Goal: Find contact information: Find contact information

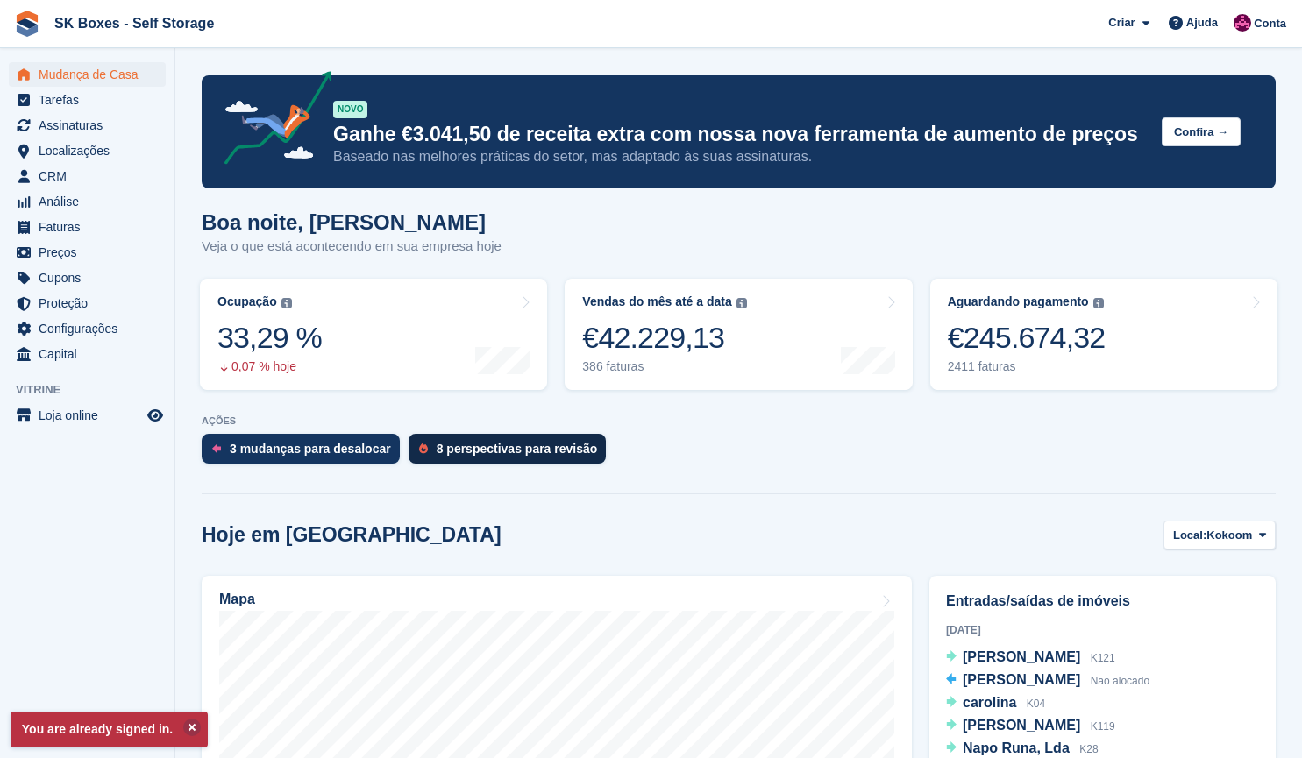
click at [463, 446] on div "8 perspectivas para revisão" at bounding box center [516, 449] width 161 height 14
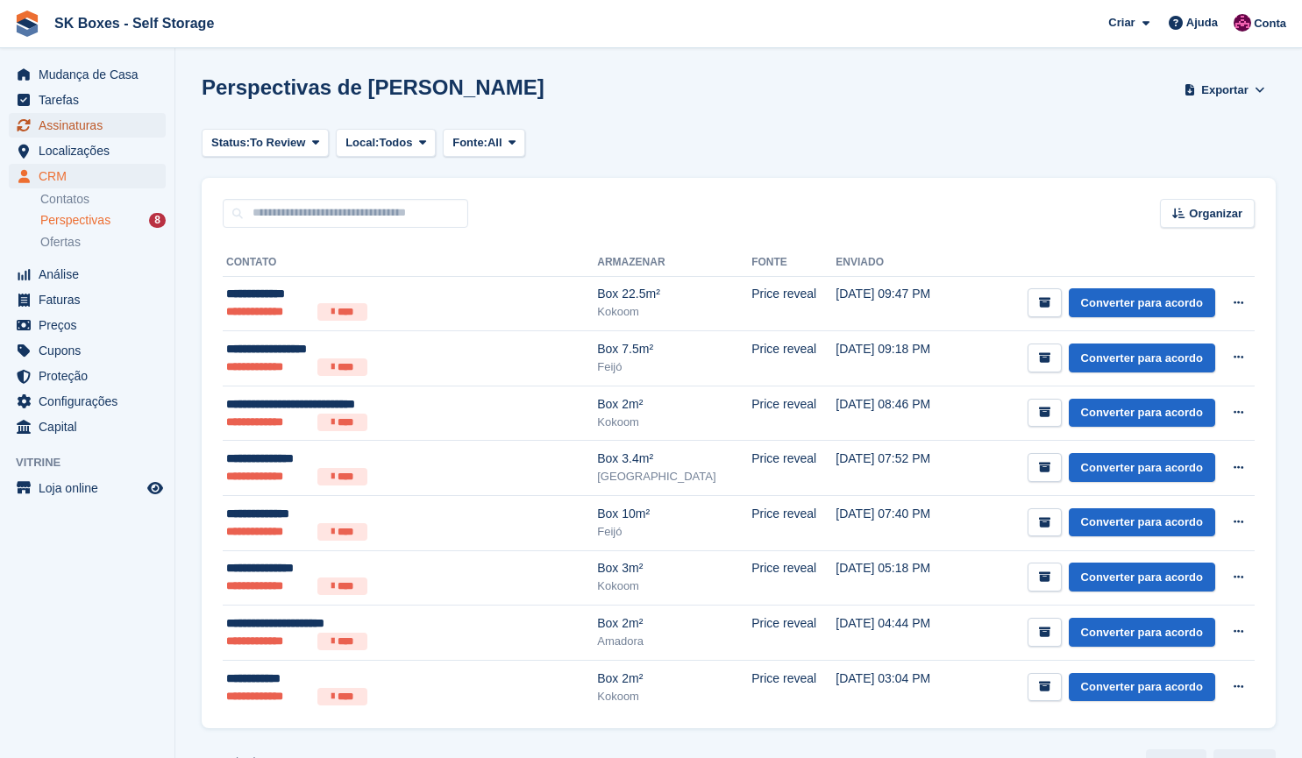
click at [93, 137] on span "Assinaturas" at bounding box center [91, 125] width 105 height 25
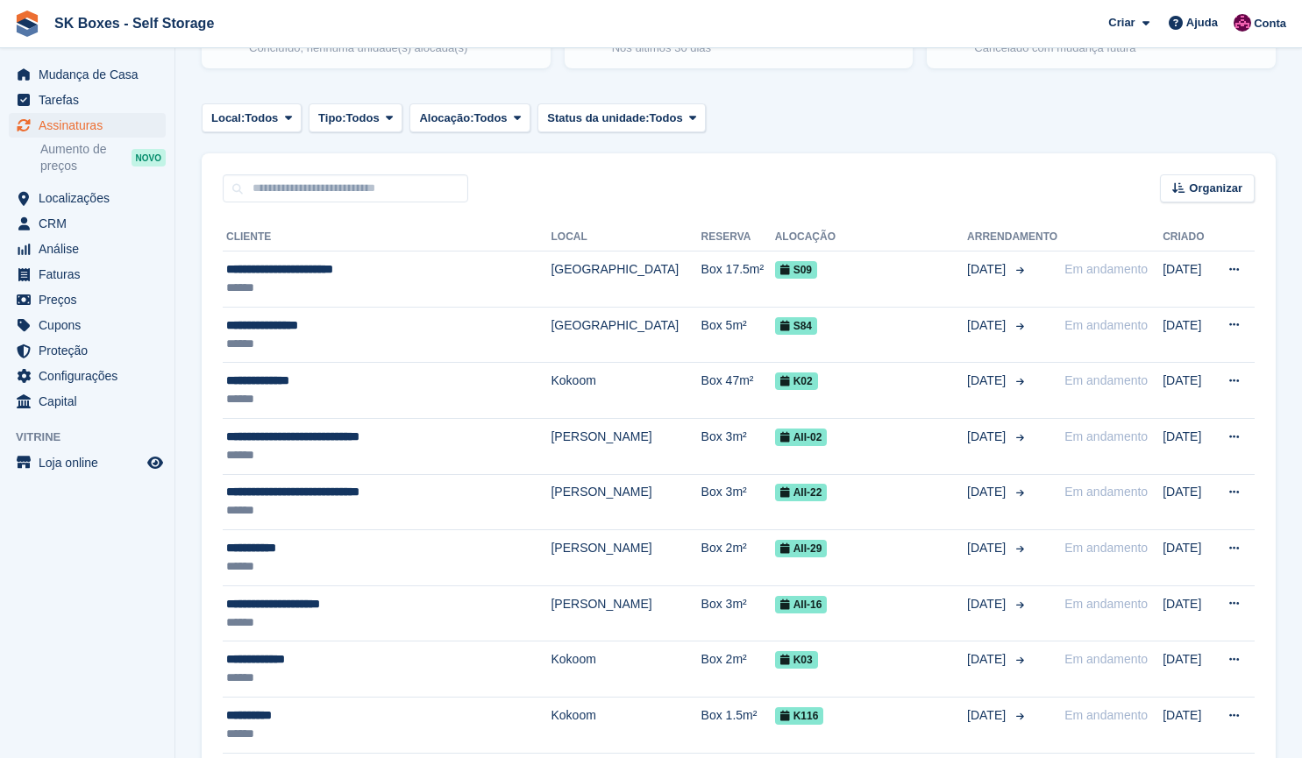
scroll to position [196, 0]
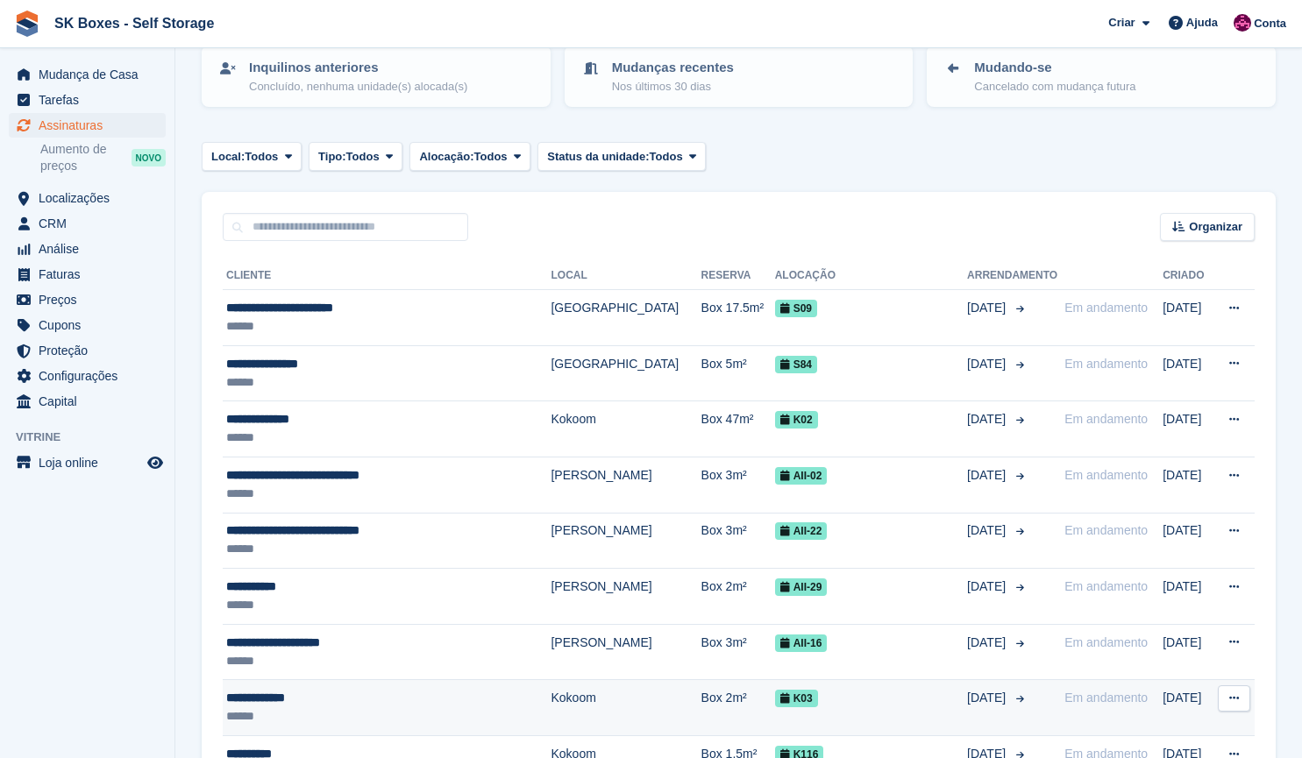
click at [701, 705] on td "Box 2m²" at bounding box center [738, 708] width 74 height 56
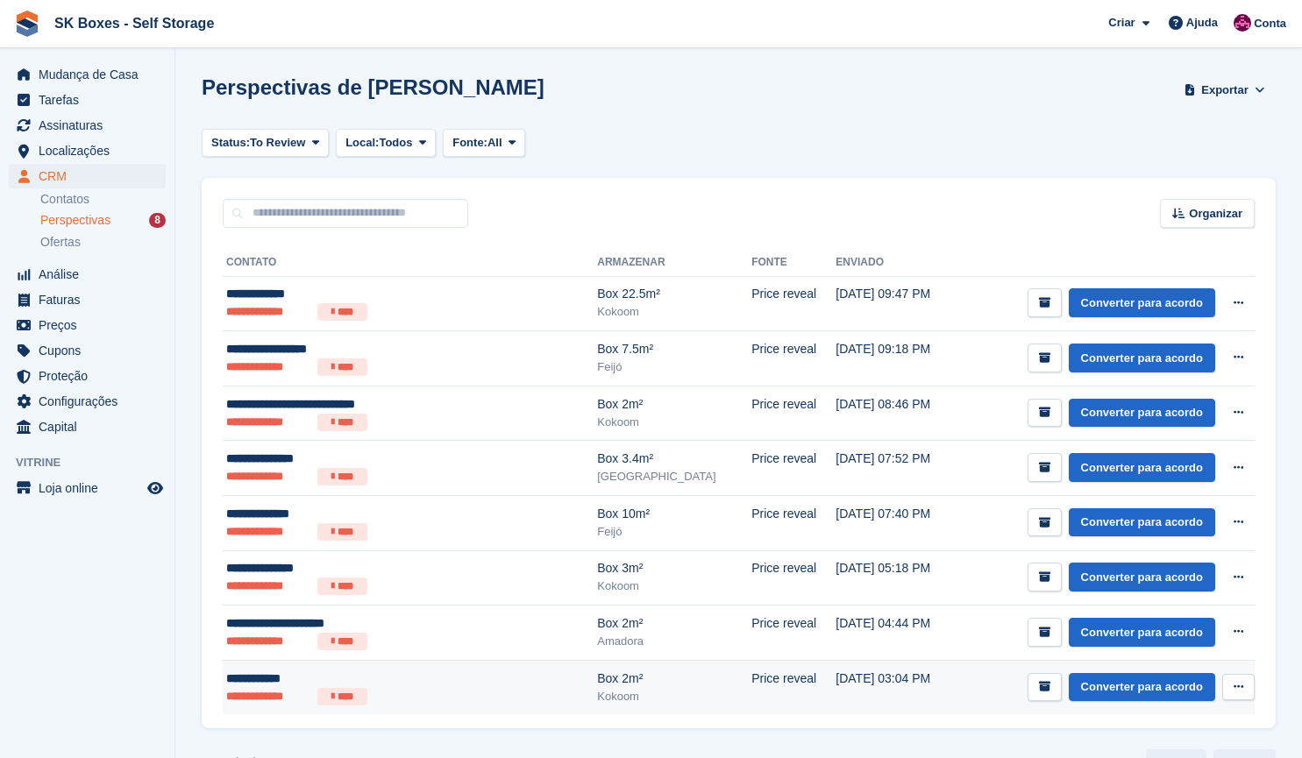
click at [835, 679] on td "30 Sep, 03:04 PM" at bounding box center [896, 687] width 123 height 54
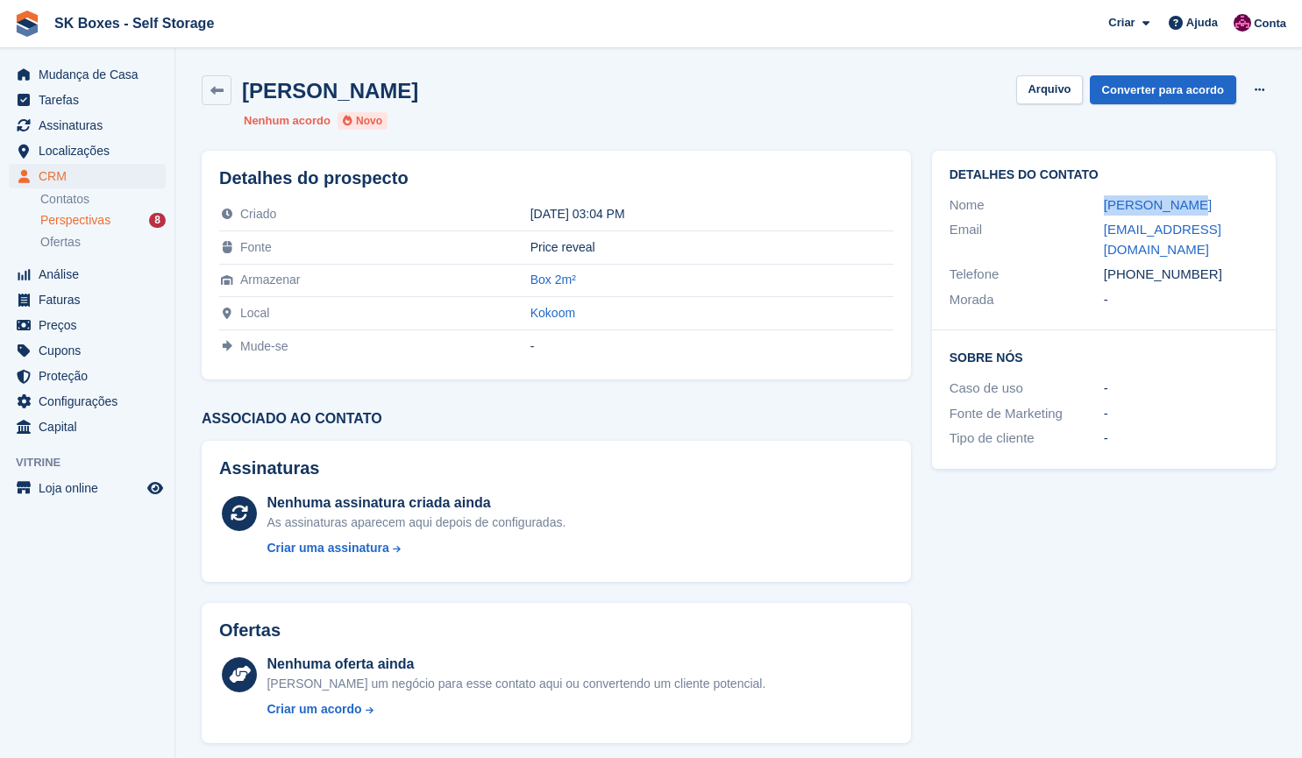
drag, startPoint x: 1189, startPoint y: 201, endPoint x: 1085, endPoint y: 197, distance: 103.5
click at [1085, 197] on div "Nome Beatriz Mota" at bounding box center [1103, 205] width 309 height 25
copy div "Beatriz Mota"
drag, startPoint x: 1057, startPoint y: 217, endPoint x: 1075, endPoint y: 216, distance: 18.4
click at [1075, 216] on div "Detalhes do contato Nome Beatriz Mota Email bmfm02@gmail.com Telefone +35193064…" at bounding box center [1104, 241] width 344 height 180
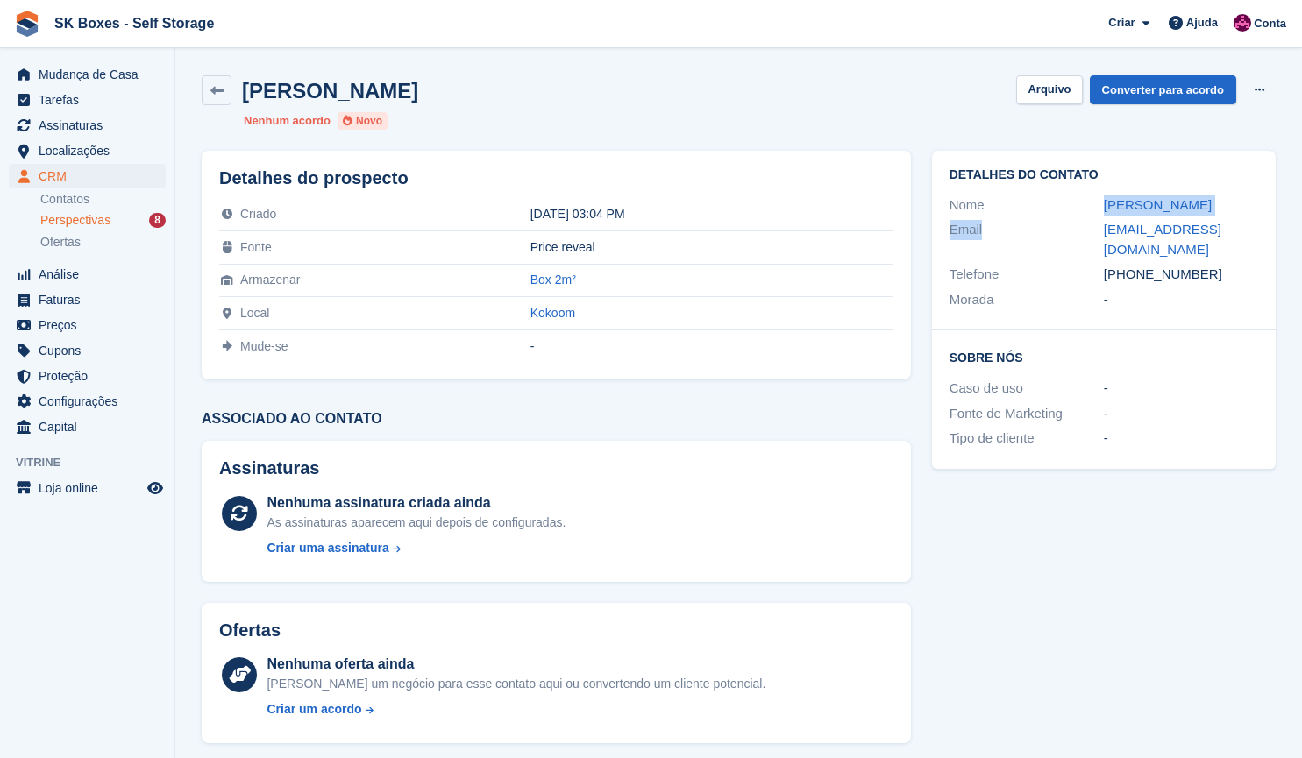
click at [1094, 227] on div "Email" at bounding box center [1026, 239] width 154 height 39
drag, startPoint x: 1094, startPoint y: 227, endPoint x: 1314, endPoint y: 224, distance: 220.0
click at [1301, 224] on html "SK Boxes - Self Storage Criar Subscrição Fatura Contato Negócio Desconto Página…" at bounding box center [651, 379] width 1302 height 758
copy div "[EMAIL_ADDRESS][DOMAIN_NAME]"
drag, startPoint x: 1217, startPoint y: 253, endPoint x: 1132, endPoint y: 252, distance: 85.9
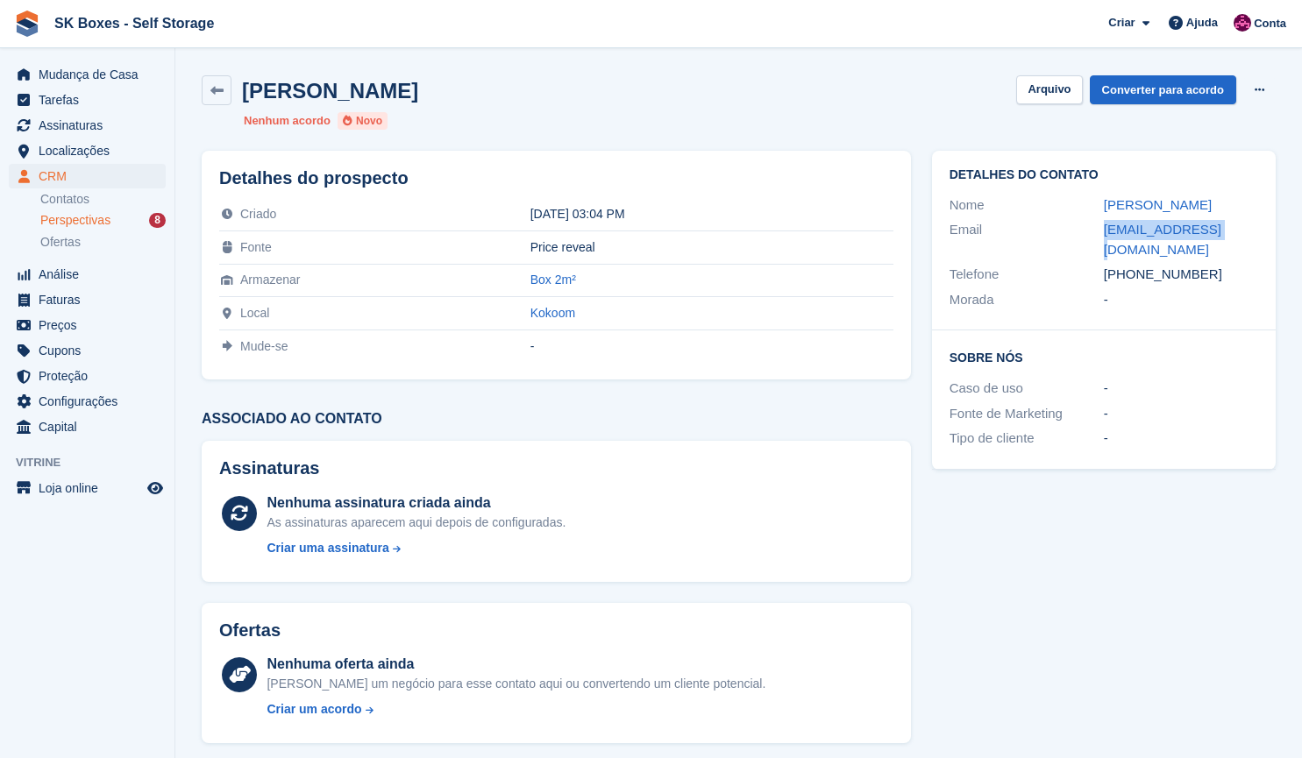
click at [1132, 265] on div "[PHONE_NUMBER]" at bounding box center [1180, 275] width 154 height 20
copy div "930644484"
click at [1052, 89] on button "Arquivo" at bounding box center [1049, 89] width 66 height 29
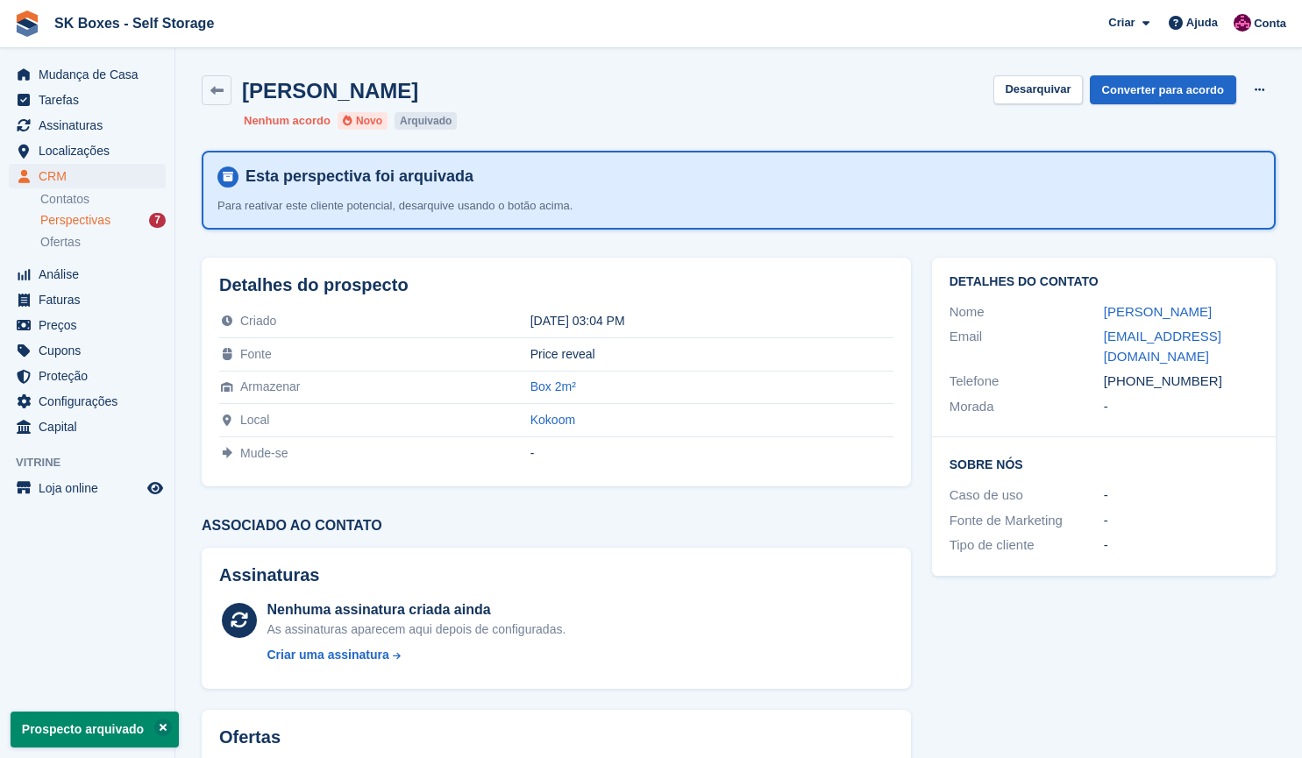
click at [92, 222] on span "Perspectivas" at bounding box center [75, 220] width 70 height 17
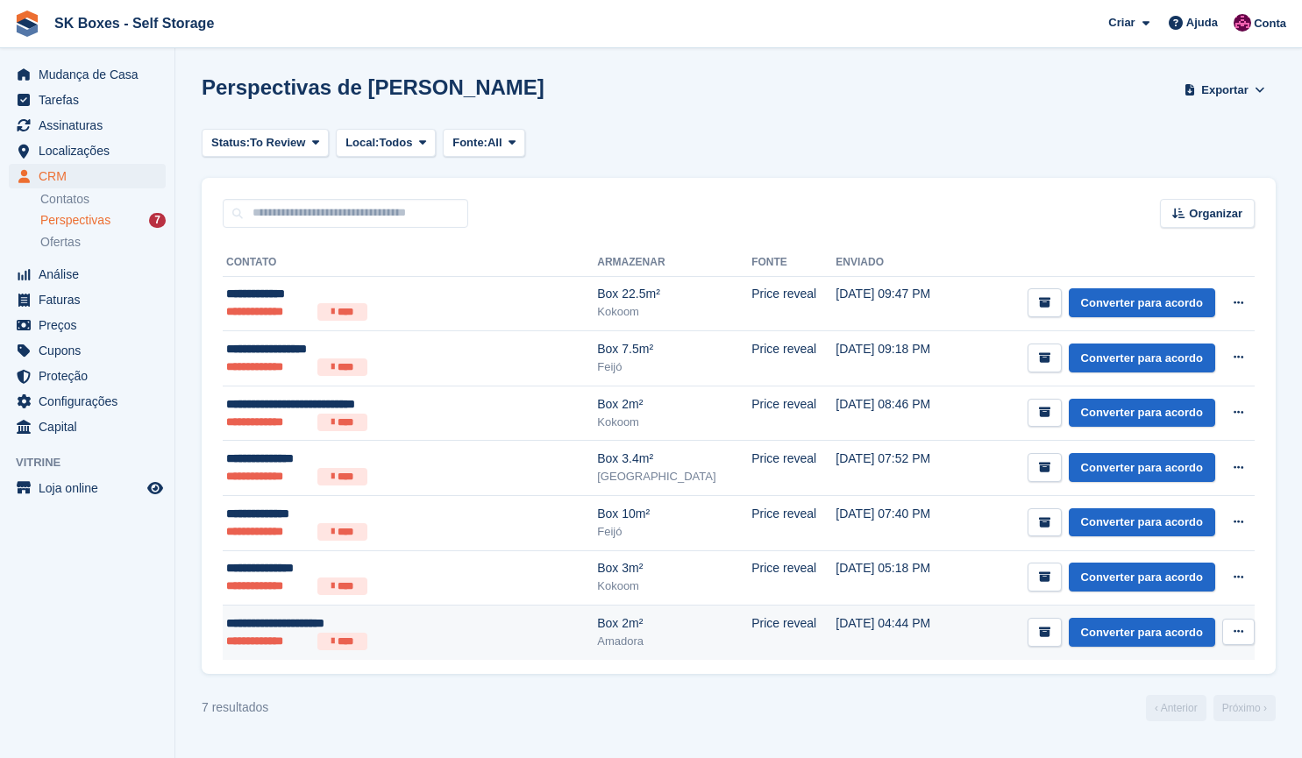
click at [458, 651] on td "**********" at bounding box center [410, 633] width 374 height 54
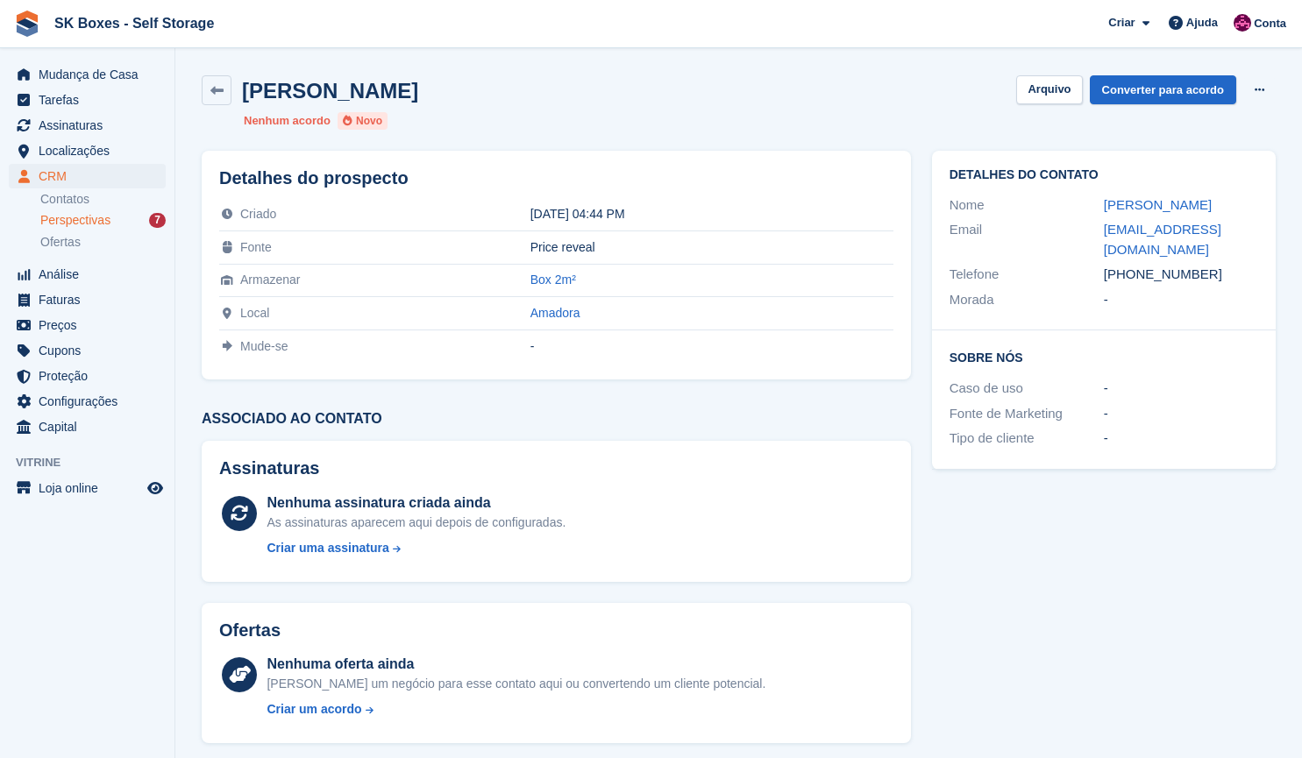
drag, startPoint x: 1094, startPoint y: 209, endPoint x: 1249, endPoint y: 213, distance: 155.2
click at [1249, 213] on div "Nome Lilian Buitrago Jaimes" at bounding box center [1103, 205] width 309 height 25
copy div "Lilian Buitrago Jaimes"
drag, startPoint x: 1083, startPoint y: 220, endPoint x: 1269, endPoint y: 231, distance: 186.1
click at [1269, 231] on div "Detalhes do contato Nome Lilian Buitrago Jaimes Email lilian.buitrago@gmail.com…" at bounding box center [1104, 241] width 344 height 180
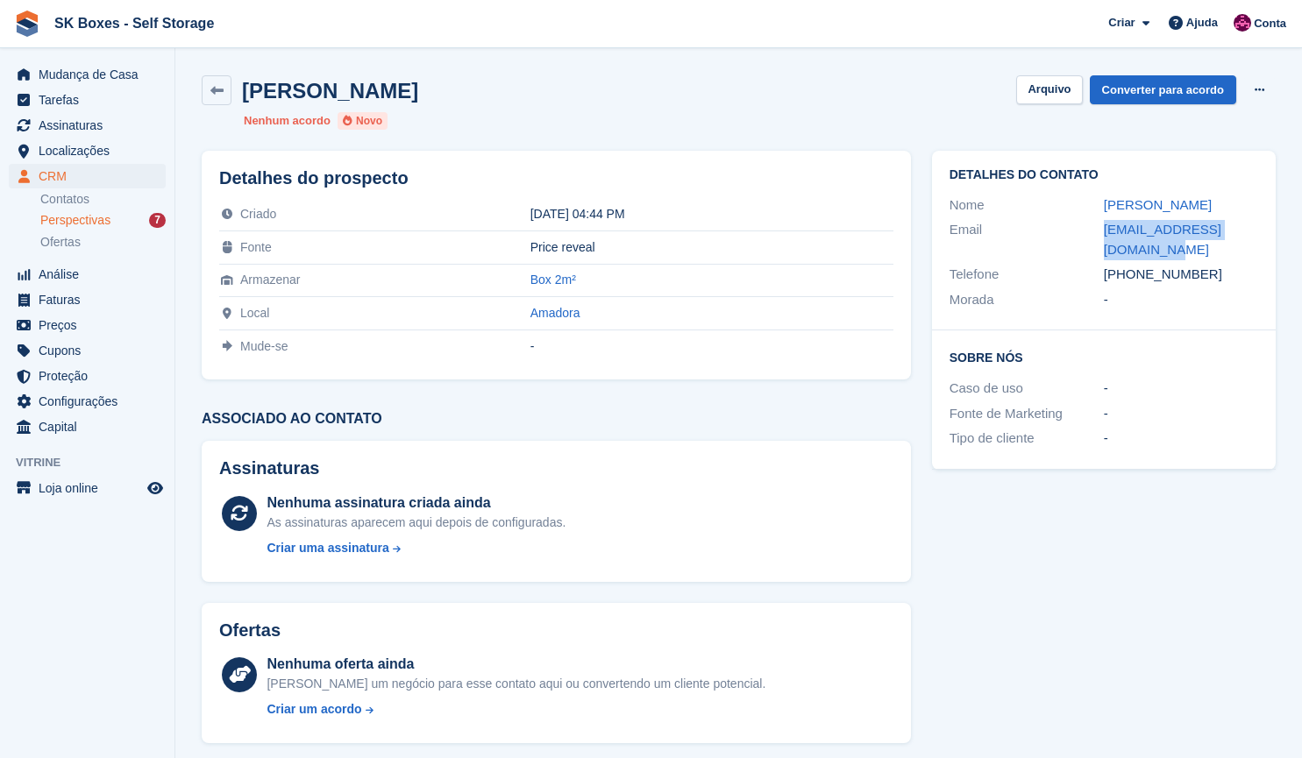
copy div "lilian.buitrago@gmail.com"
drag, startPoint x: 1199, startPoint y: 262, endPoint x: 1131, endPoint y: 264, distance: 68.4
click at [1131, 265] on div "+351925437372" at bounding box center [1180, 275] width 154 height 20
copy div "925437372"
click at [1044, 104] on div "Lilian Buitrago Jaimes Arquivo Converter para acordo Excluir cliente potencial" at bounding box center [739, 90] width 1074 height 30
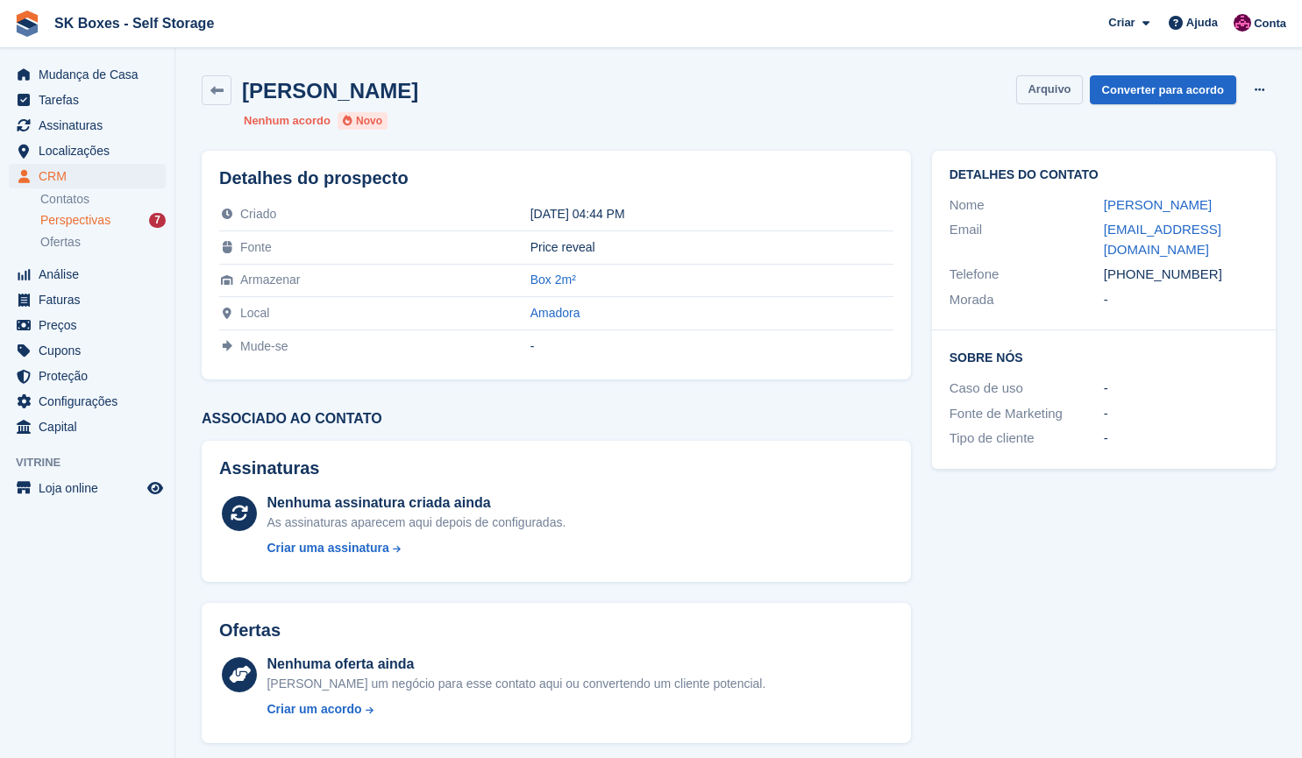
click at [1047, 98] on button "Arquivo" at bounding box center [1049, 89] width 66 height 29
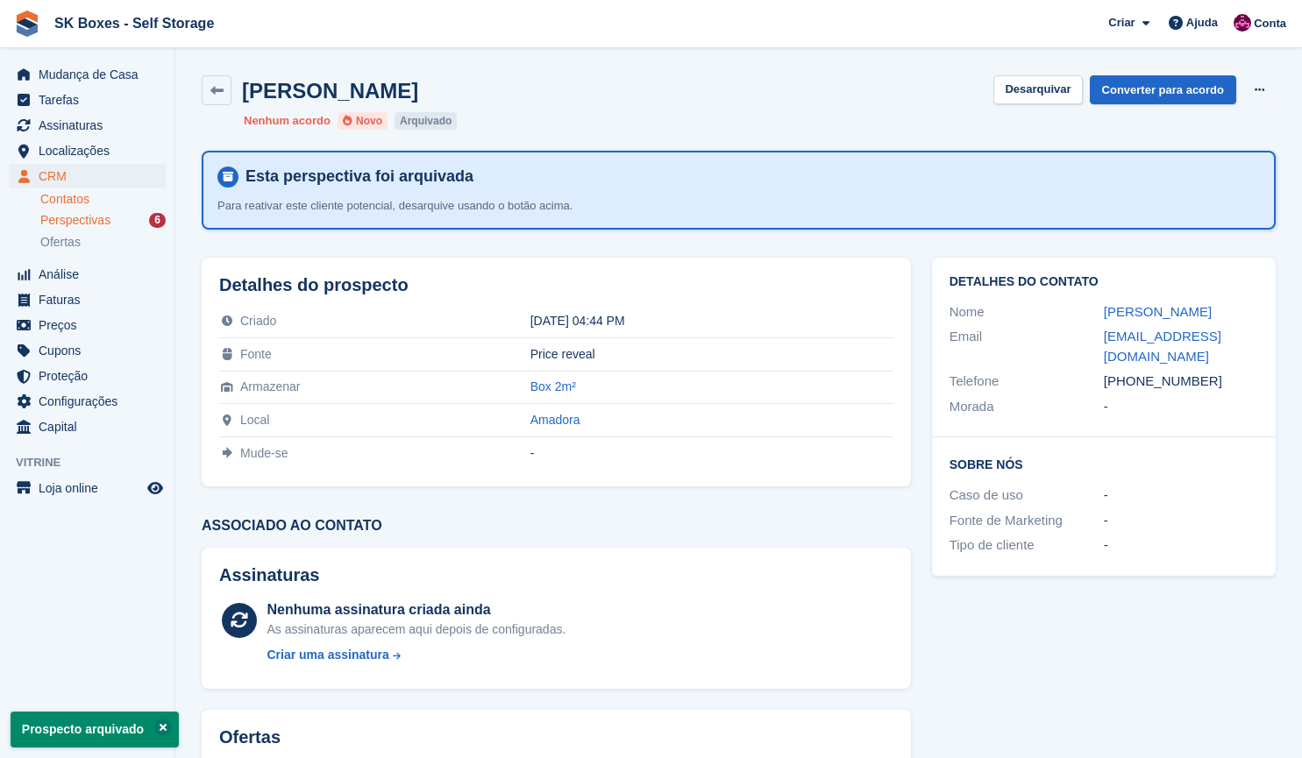
click at [80, 201] on link "Contatos" at bounding box center [102, 199] width 125 height 17
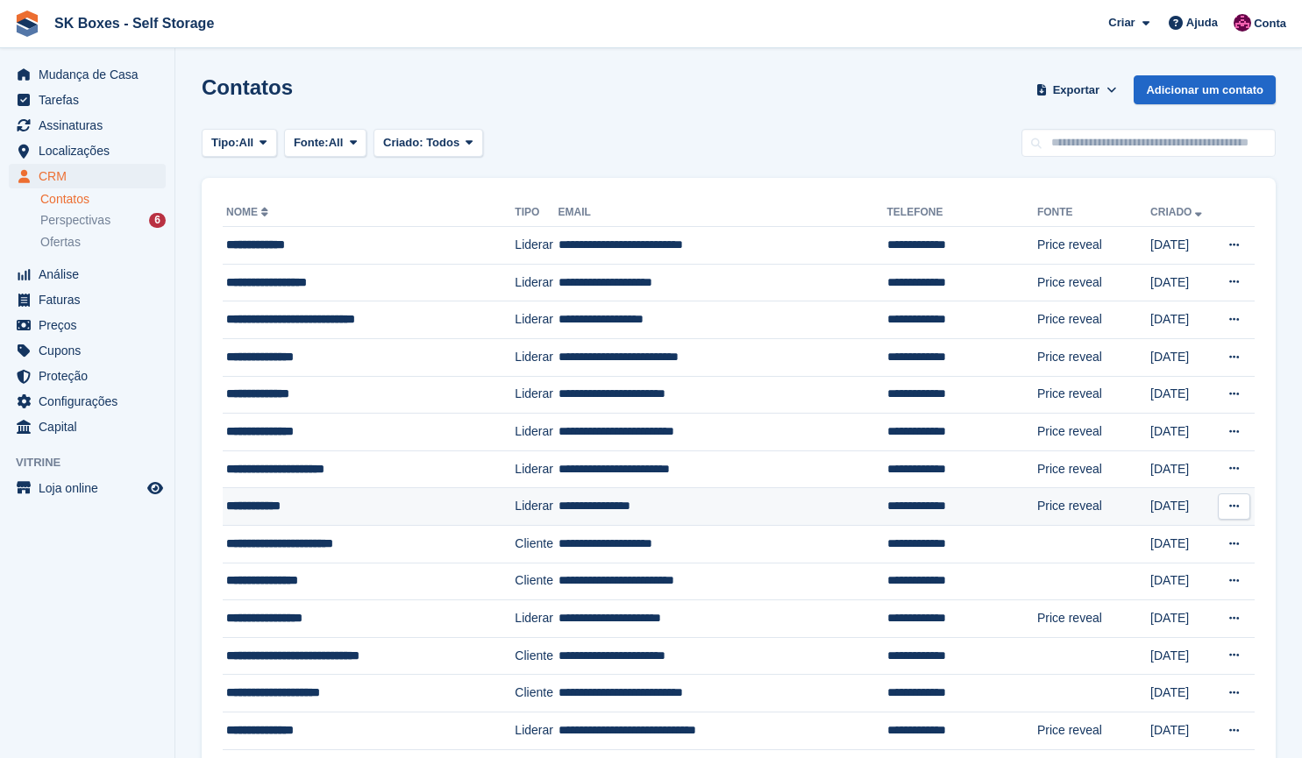
click at [373, 500] on div "**********" at bounding box center [353, 506] width 255 height 18
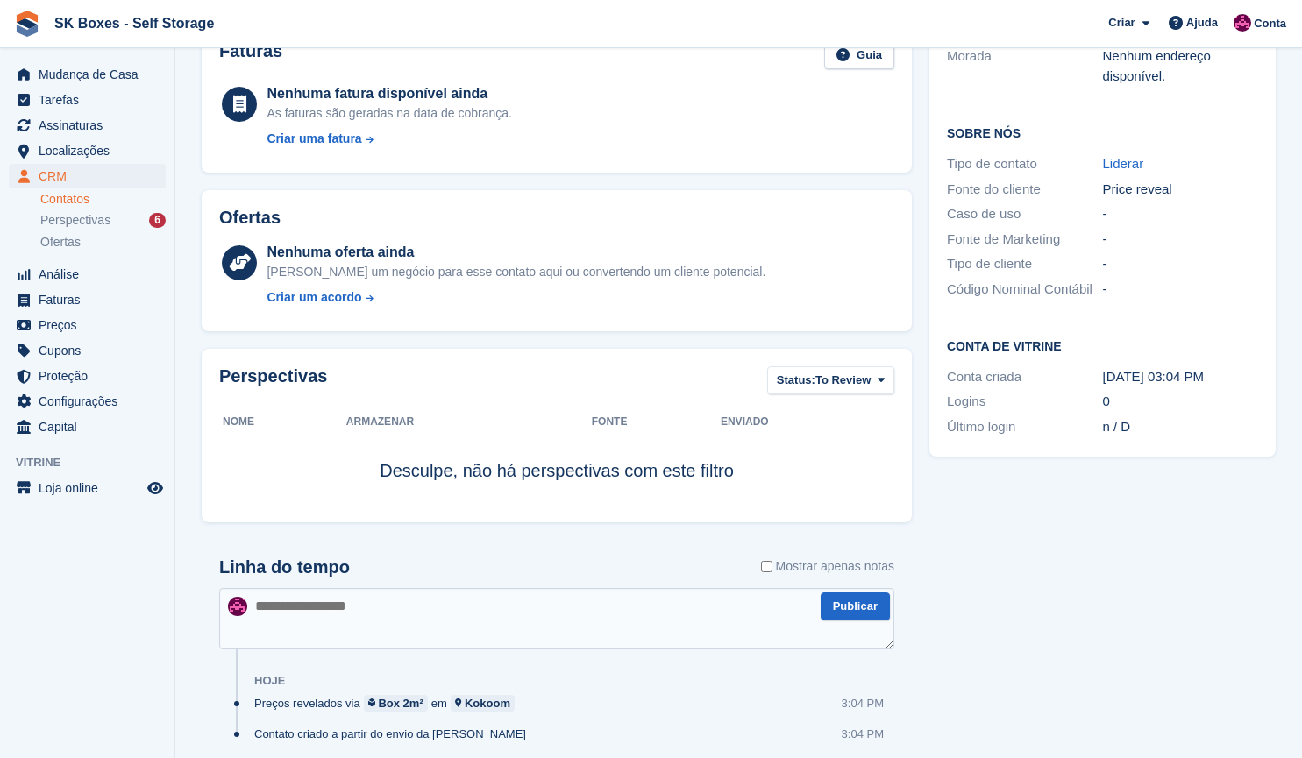
scroll to position [325, 0]
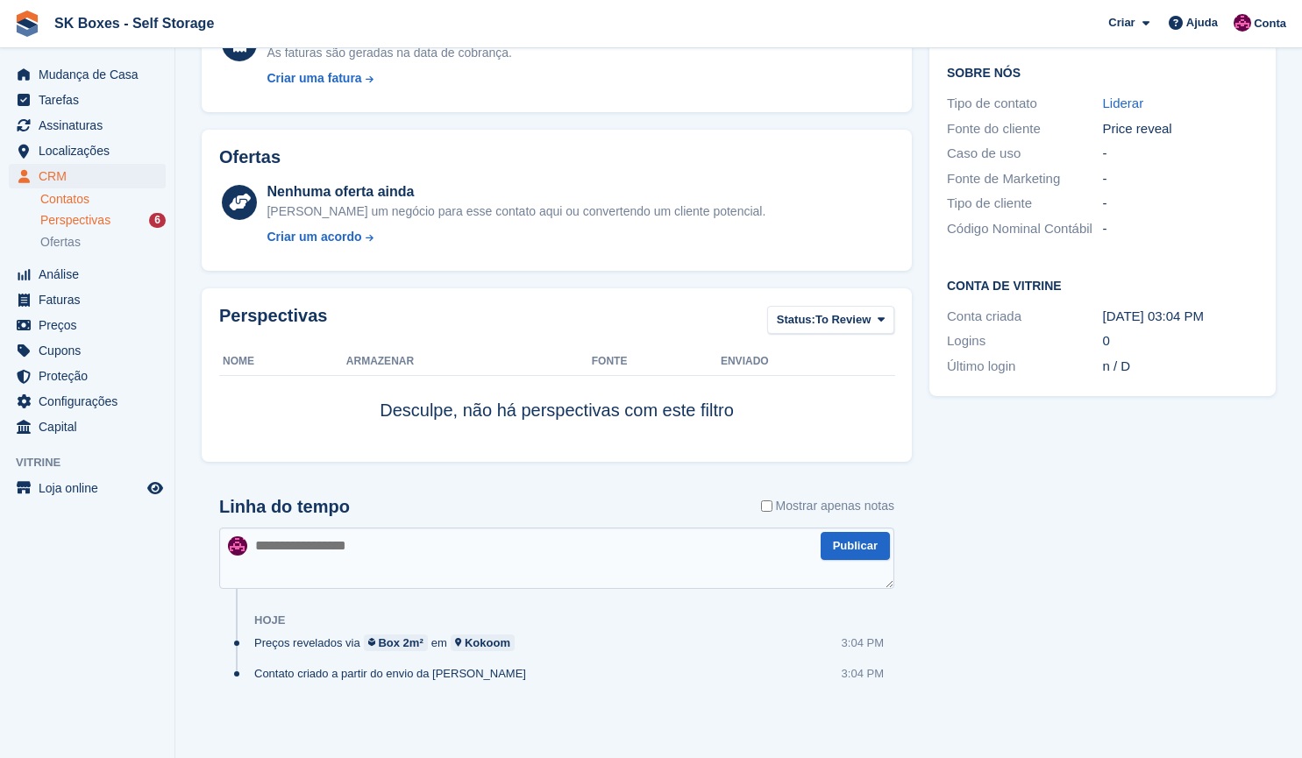
click at [106, 228] on span "Perspectivas" at bounding box center [75, 220] width 70 height 17
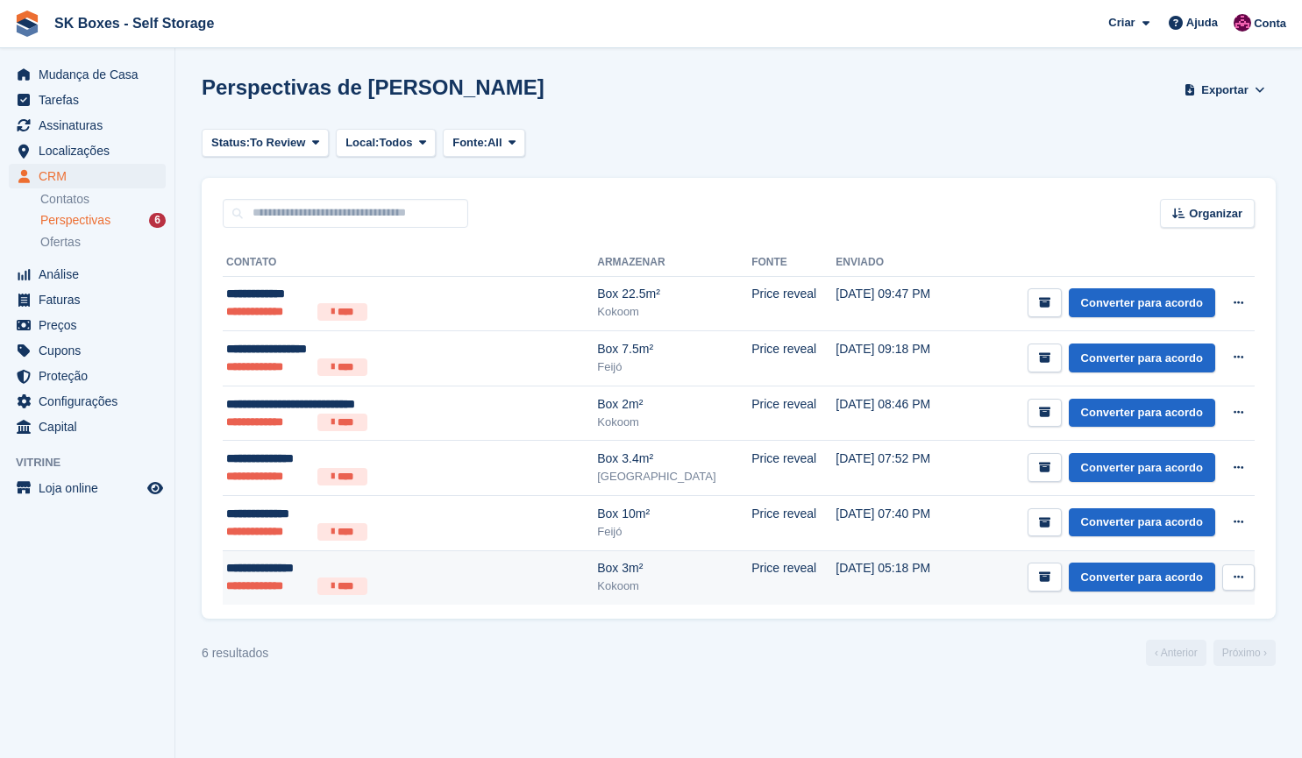
click at [402, 567] on div "**********" at bounding box center [368, 568] width 285 height 18
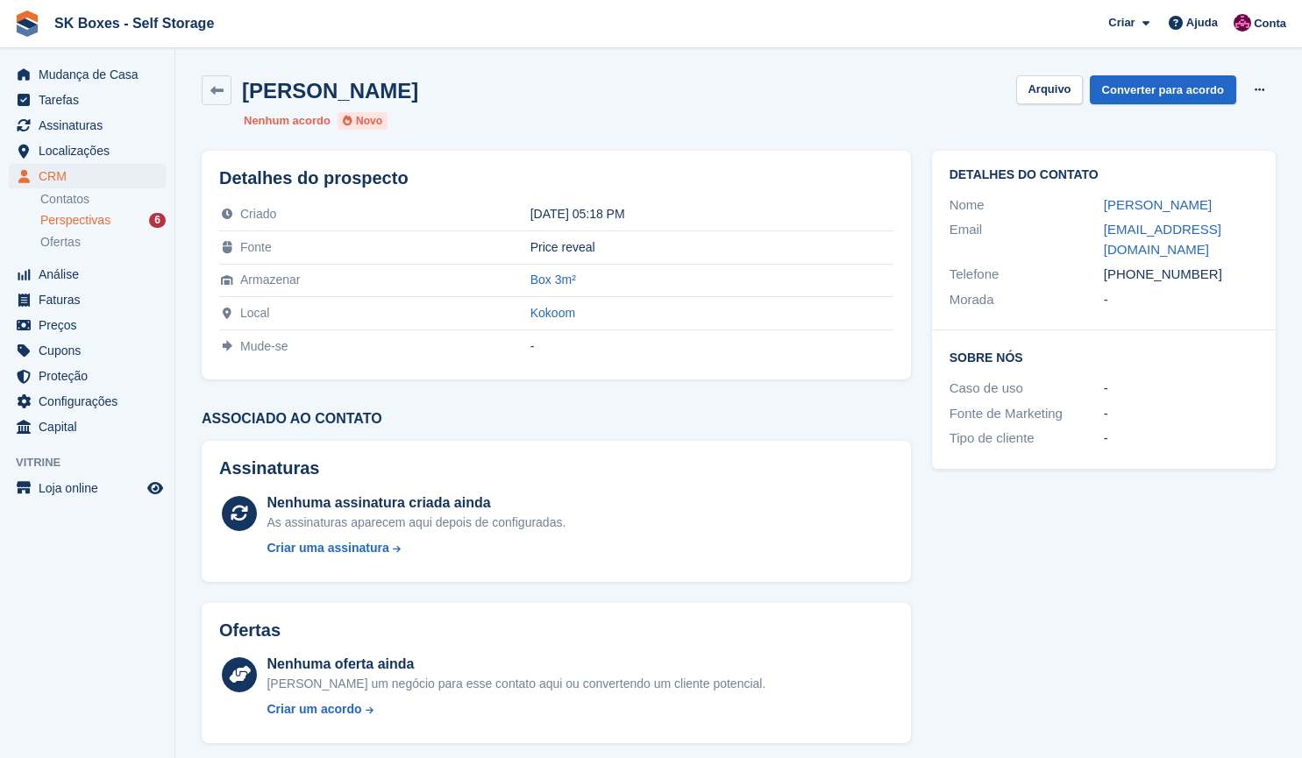
drag, startPoint x: 1086, startPoint y: 203, endPoint x: 1250, endPoint y: 209, distance: 164.0
click at [1250, 209] on div "Nome [PERSON_NAME]" at bounding box center [1103, 205] width 309 height 25
copy div "[PERSON_NAME]"
click at [1034, 207] on div "Nome" at bounding box center [1026, 205] width 154 height 20
drag, startPoint x: 1088, startPoint y: 203, endPoint x: 1312, endPoint y: 188, distance: 224.9
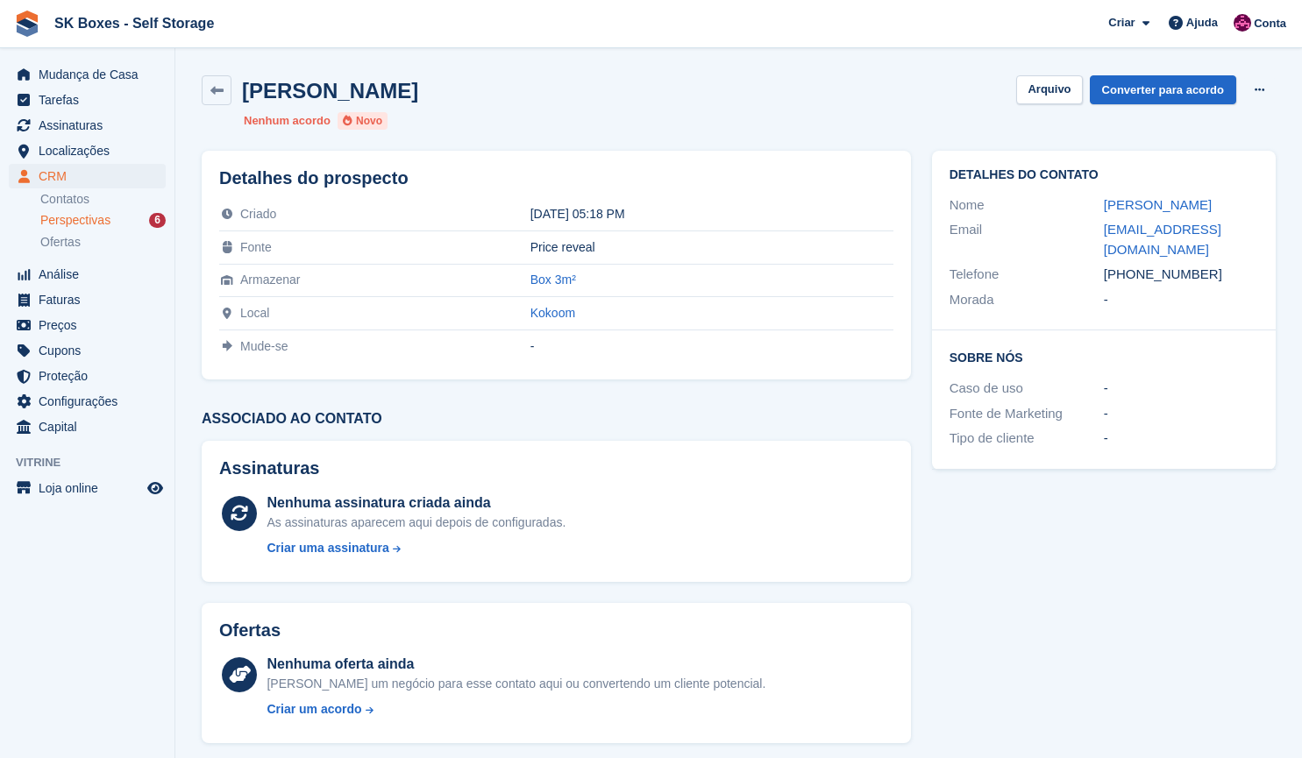
click at [1301, 188] on html "SK Boxes - Self Storage Criar Subscrição Fatura Contato Negócio Desconto Página…" at bounding box center [651, 379] width 1302 height 758
copy div "Patrícia Cintra"
drag, startPoint x: 1212, startPoint y: 271, endPoint x: 1132, endPoint y: 278, distance: 80.9
click at [1132, 278] on div "+351914920460" at bounding box center [1180, 275] width 154 height 20
copy div "914920460"
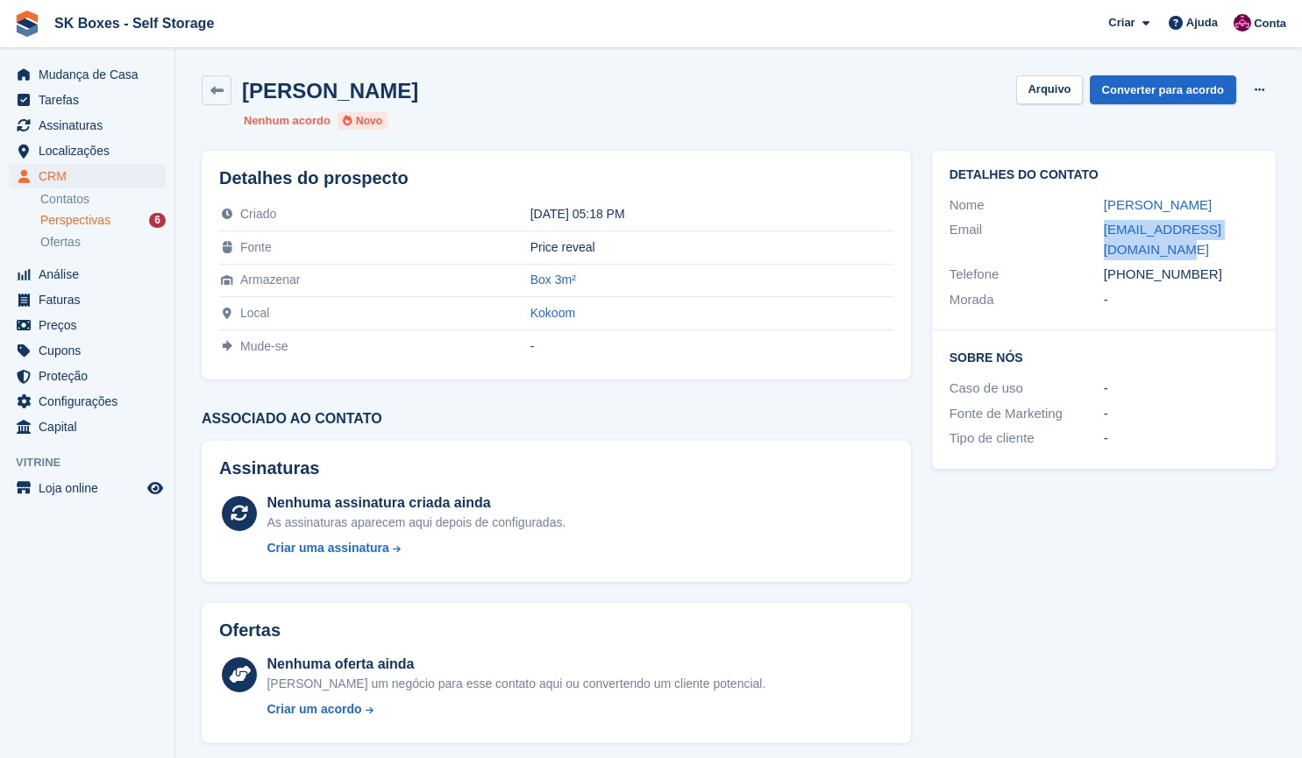
drag, startPoint x: 1120, startPoint y: 247, endPoint x: 1102, endPoint y: 235, distance: 22.1
click at [1102, 235] on div "Email patricia.mcintra@gmail.com" at bounding box center [1103, 239] width 309 height 45
copy div "patricia.mcintra@gmail.com"
click at [73, 198] on link "Contatos" at bounding box center [102, 199] width 125 height 17
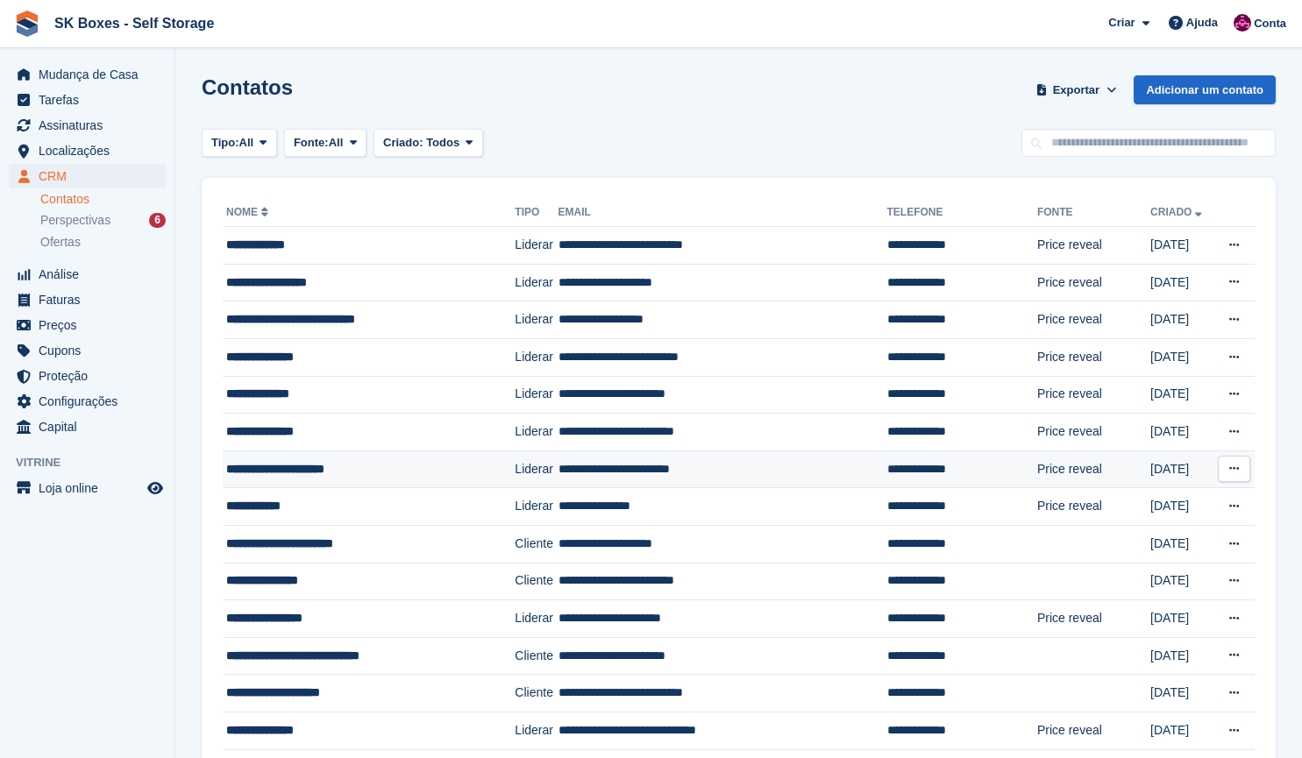
click at [310, 470] on div "**********" at bounding box center [353, 469] width 255 height 18
